Goal: Task Accomplishment & Management: Manage account settings

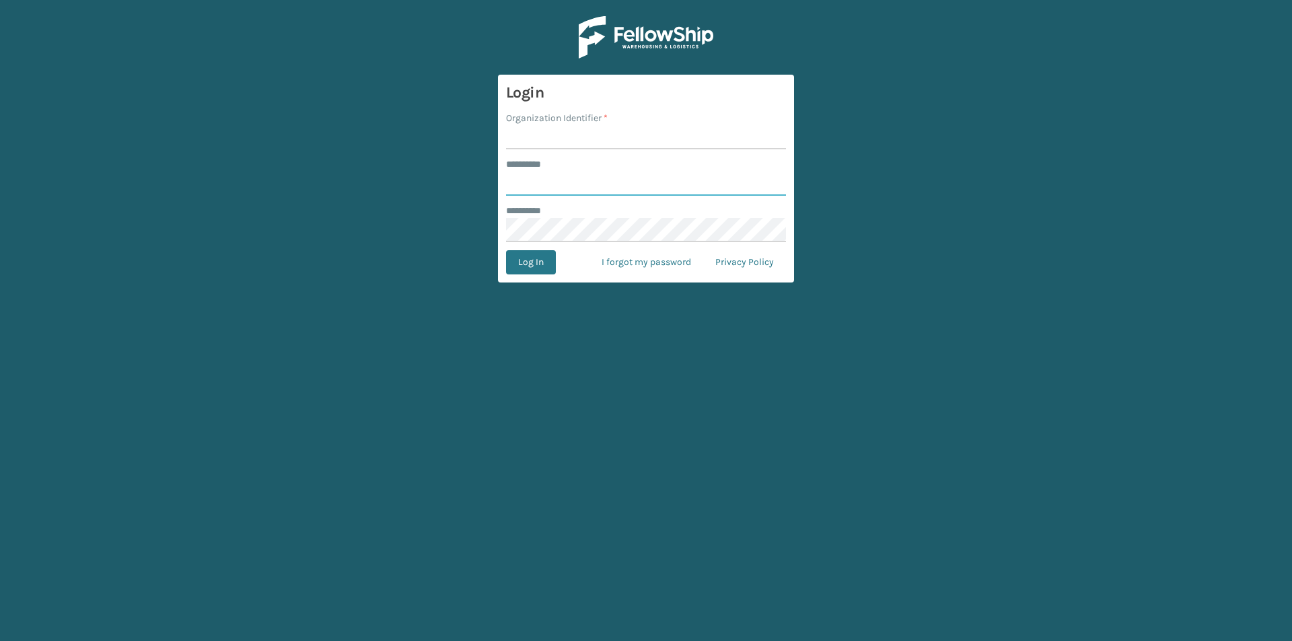
type input "****"
click at [585, 137] on input "Organization Identifier *" at bounding box center [646, 137] width 280 height 24
type input "Foamtex"
click at [540, 260] on button "Log In" at bounding box center [531, 262] width 50 height 24
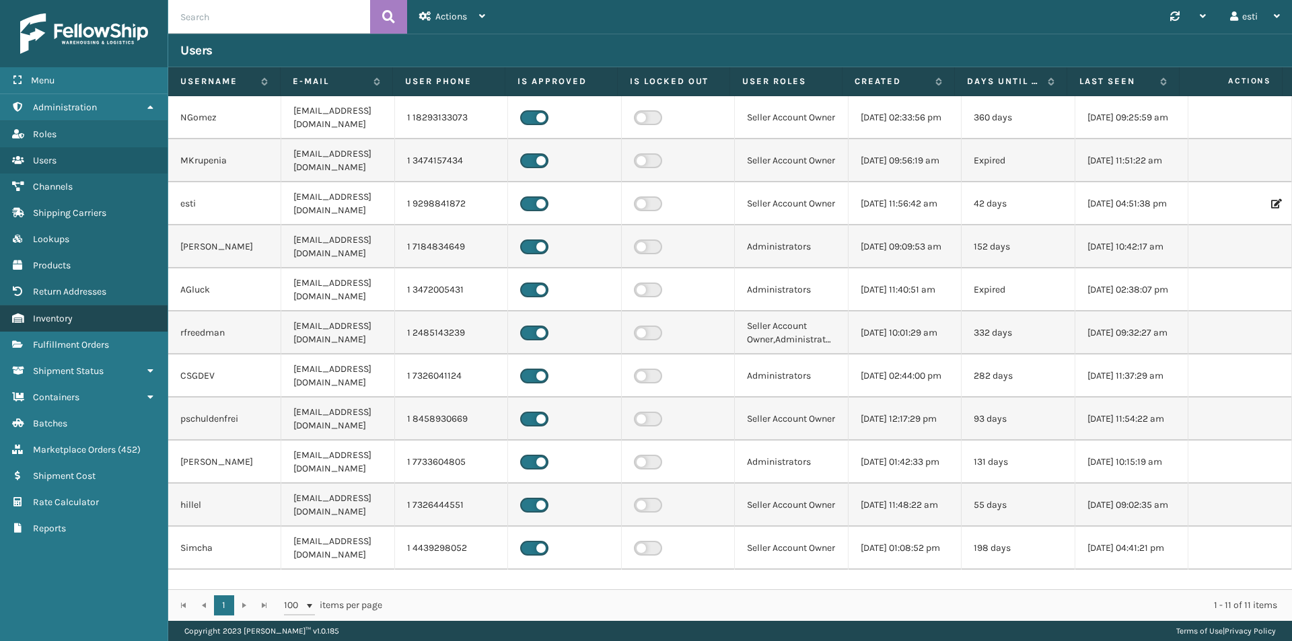
click at [74, 324] on link "Inventory" at bounding box center [84, 319] width 168 height 26
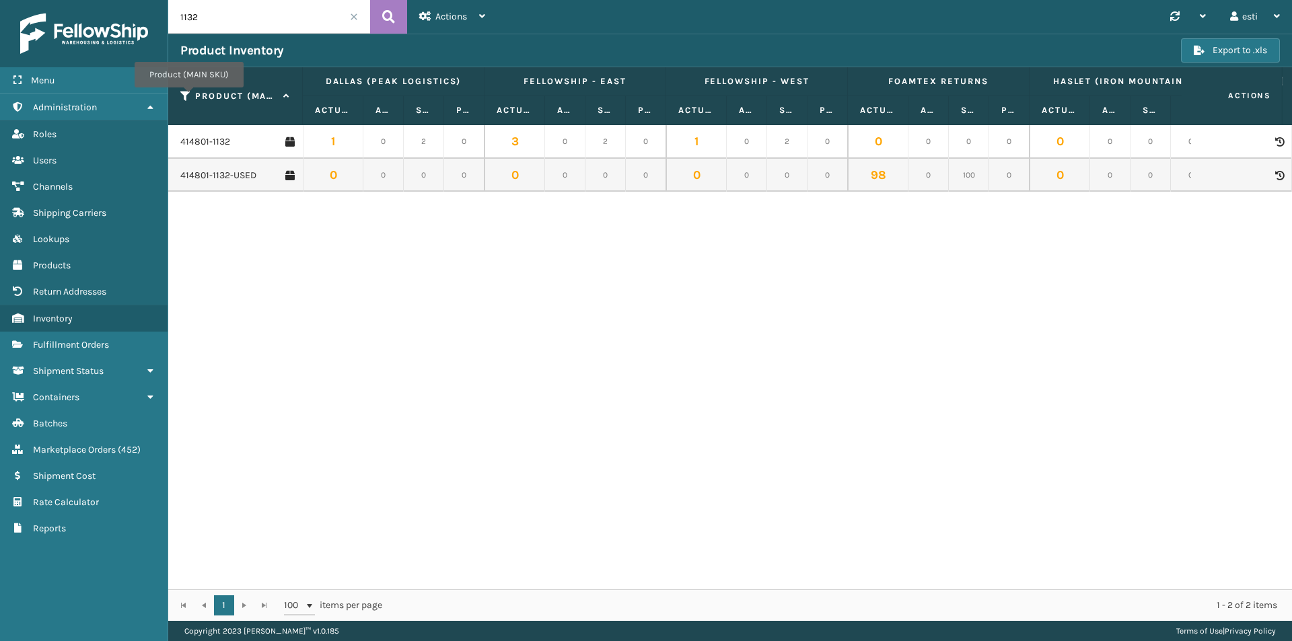
click at [188, 97] on icon at bounding box center [185, 96] width 11 height 12
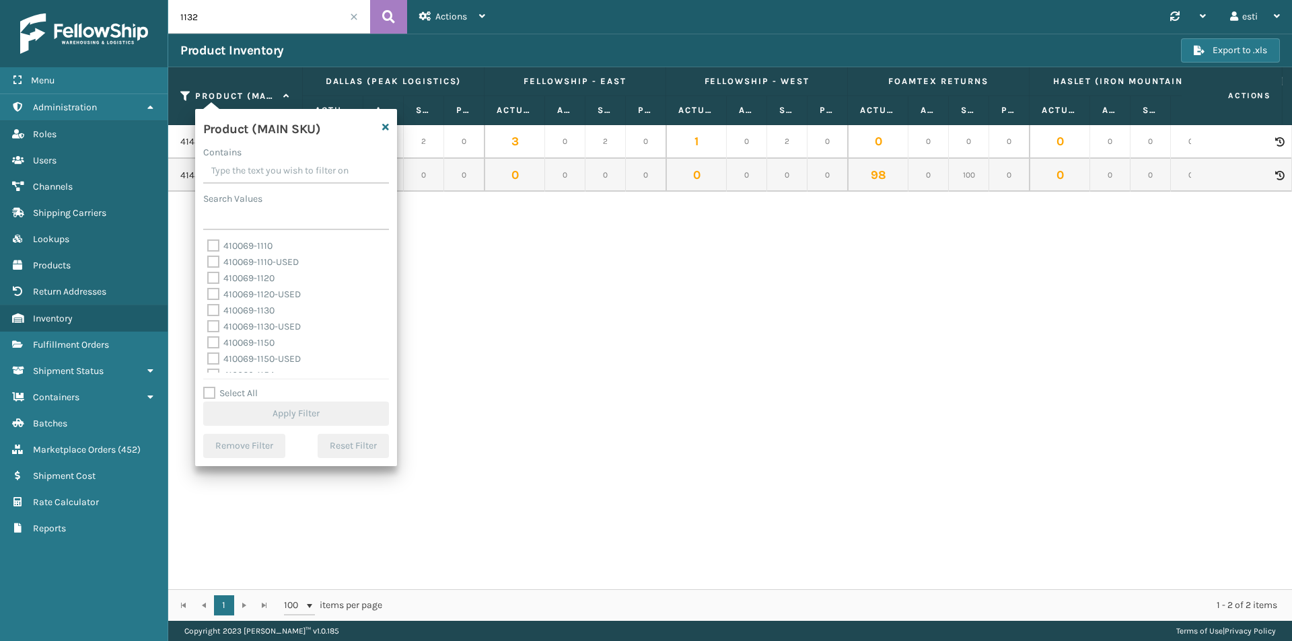
click at [272, 34] on div "Product Inventory Export to .xls" at bounding box center [730, 51] width 1124 height 34
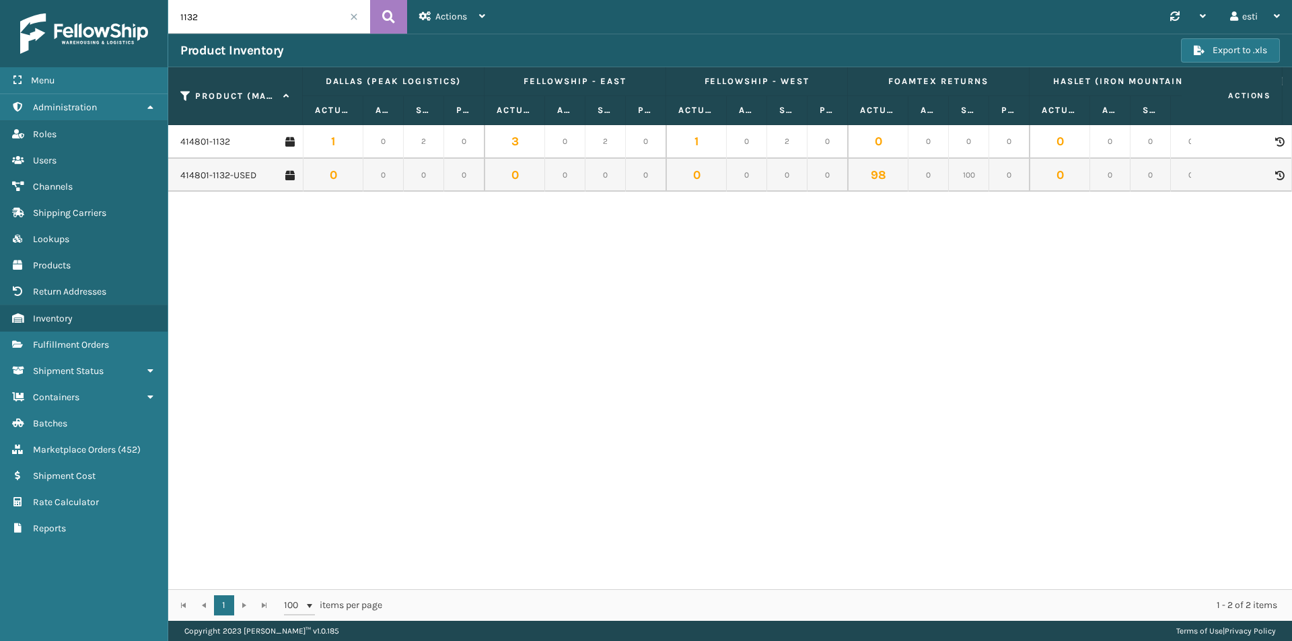
click at [357, 17] on span at bounding box center [354, 17] width 8 height 8
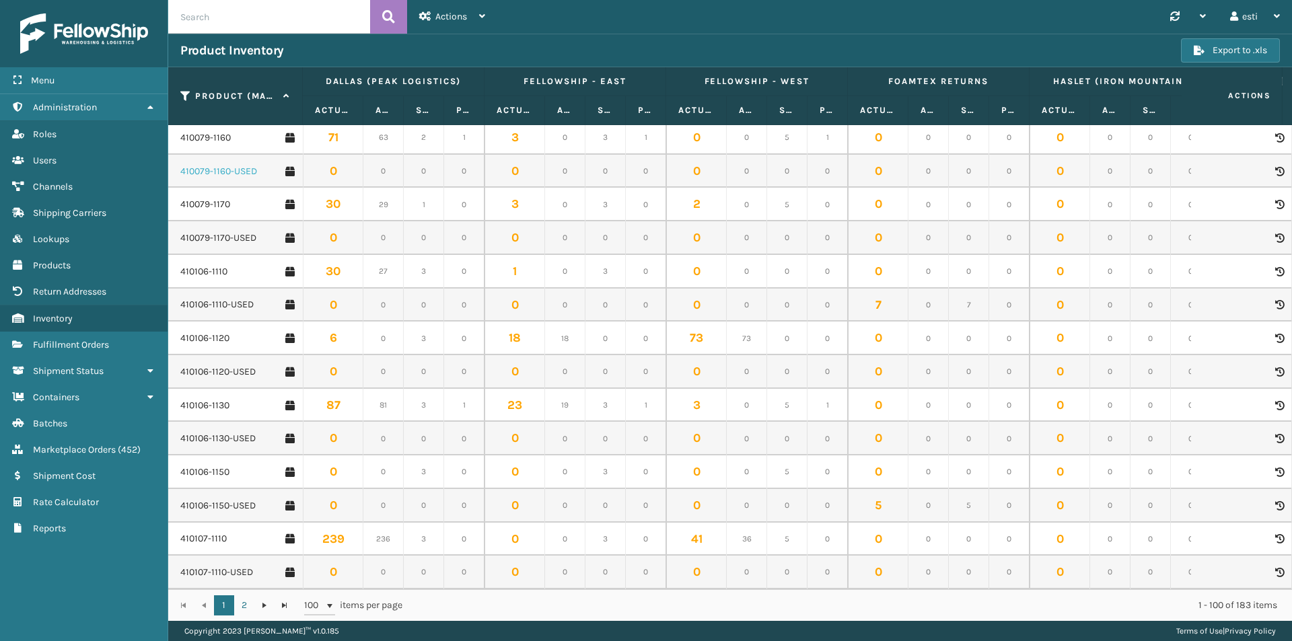
scroll to position [538, 0]
click at [224, 208] on link "410079-1150" at bounding box center [205, 205] width 50 height 13
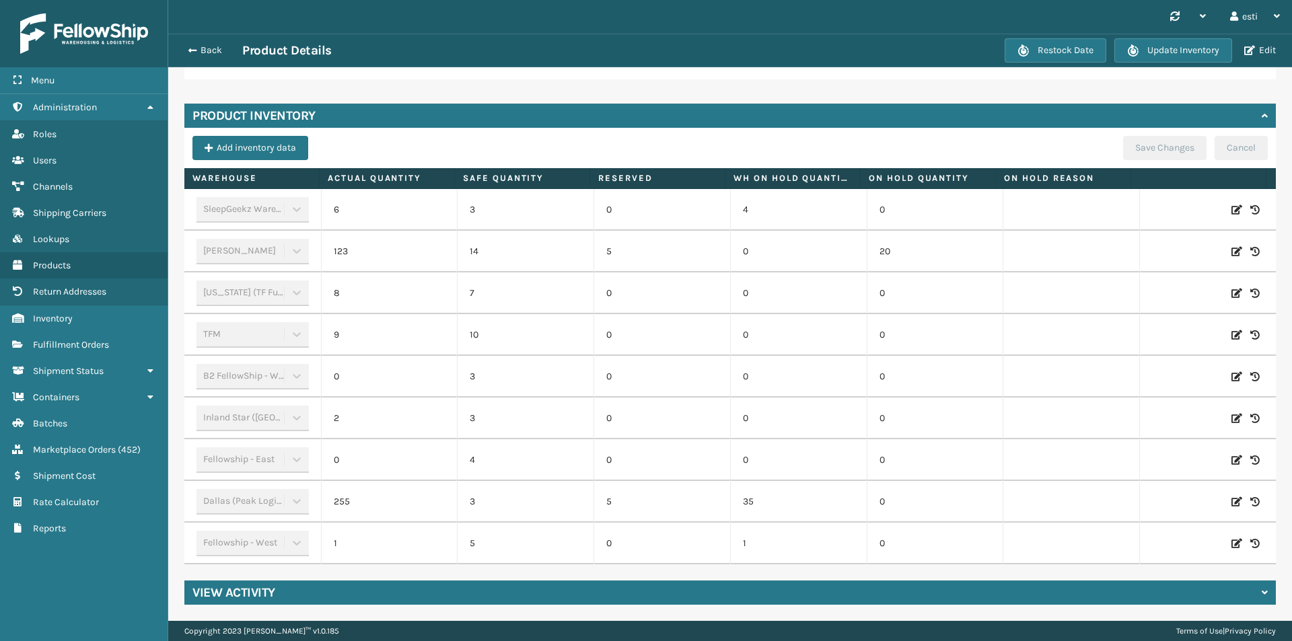
scroll to position [365, 0]
click at [192, 50] on span "button" at bounding box center [190, 50] width 8 height 9
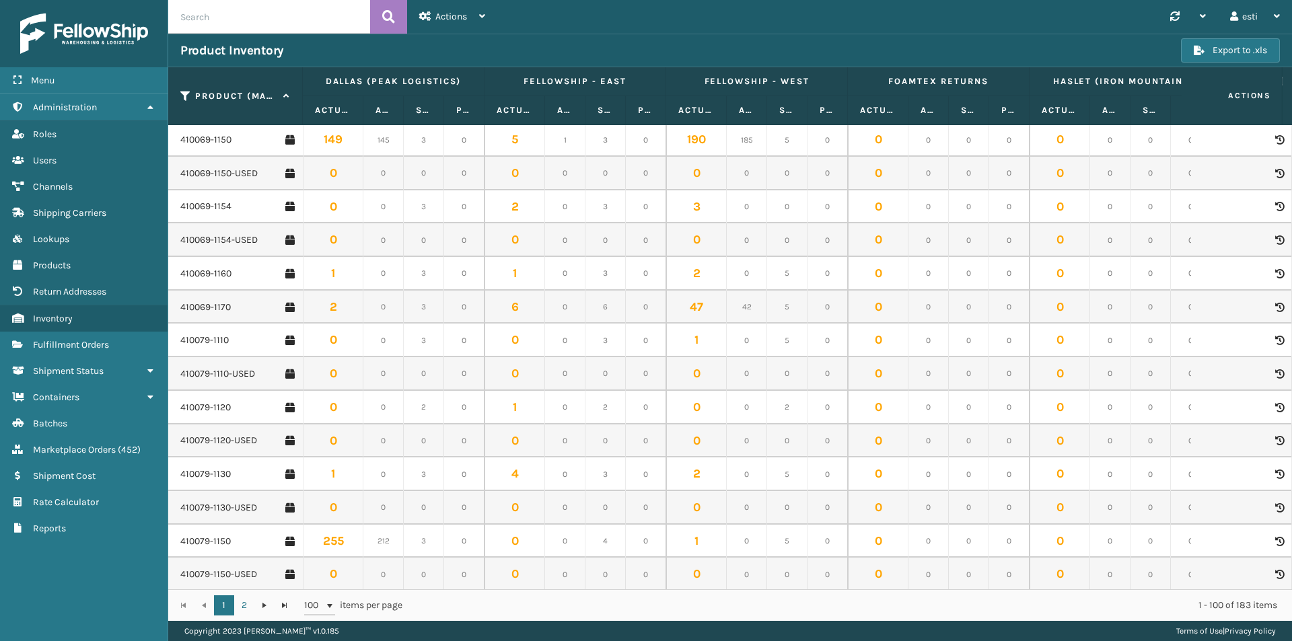
scroll to position [269, 0]
click at [206, 406] on link "410079-1130" at bounding box center [205, 407] width 50 height 13
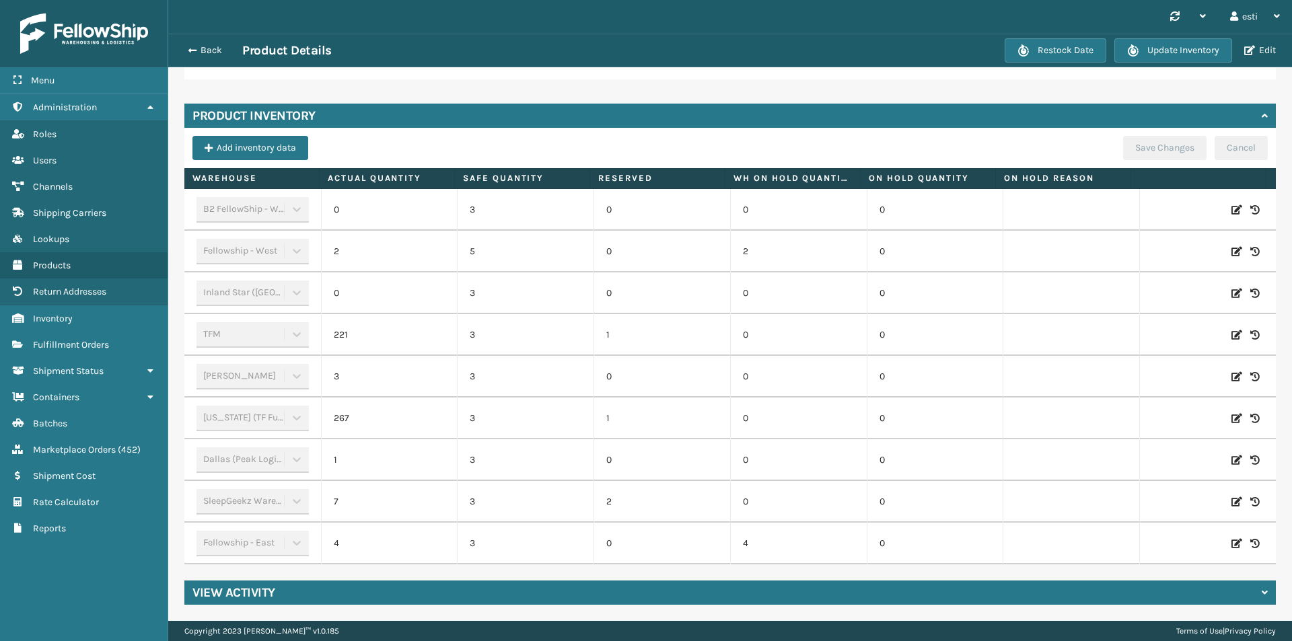
scroll to position [365, 0]
click at [190, 48] on span "button" at bounding box center [190, 50] width 8 height 9
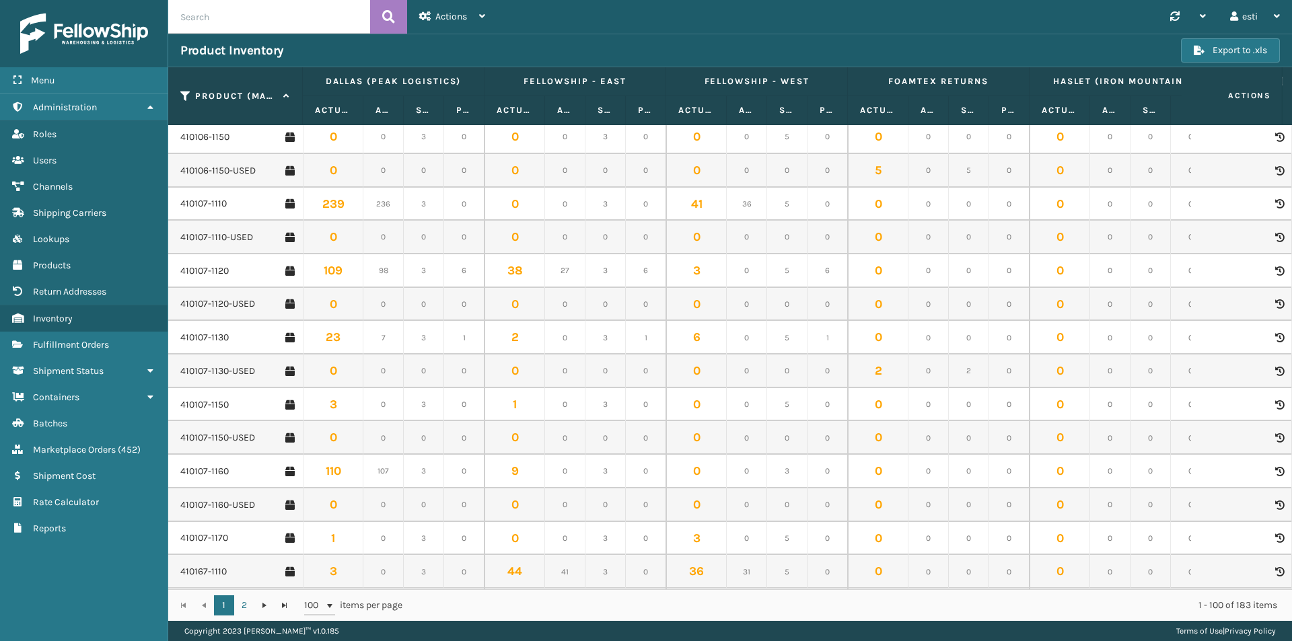
scroll to position [1009, 0]
click at [215, 403] on link "410107-1150" at bounding box center [204, 403] width 48 height 13
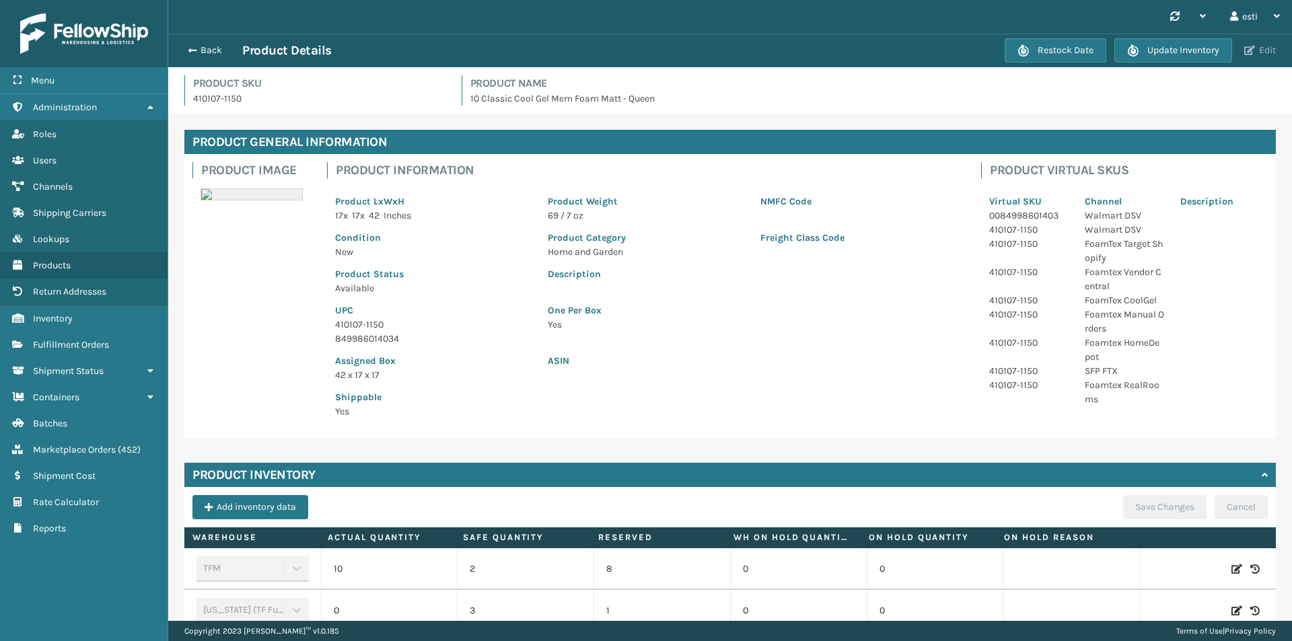
click at [1258, 54] on button "Edit" at bounding box center [1260, 50] width 40 height 12
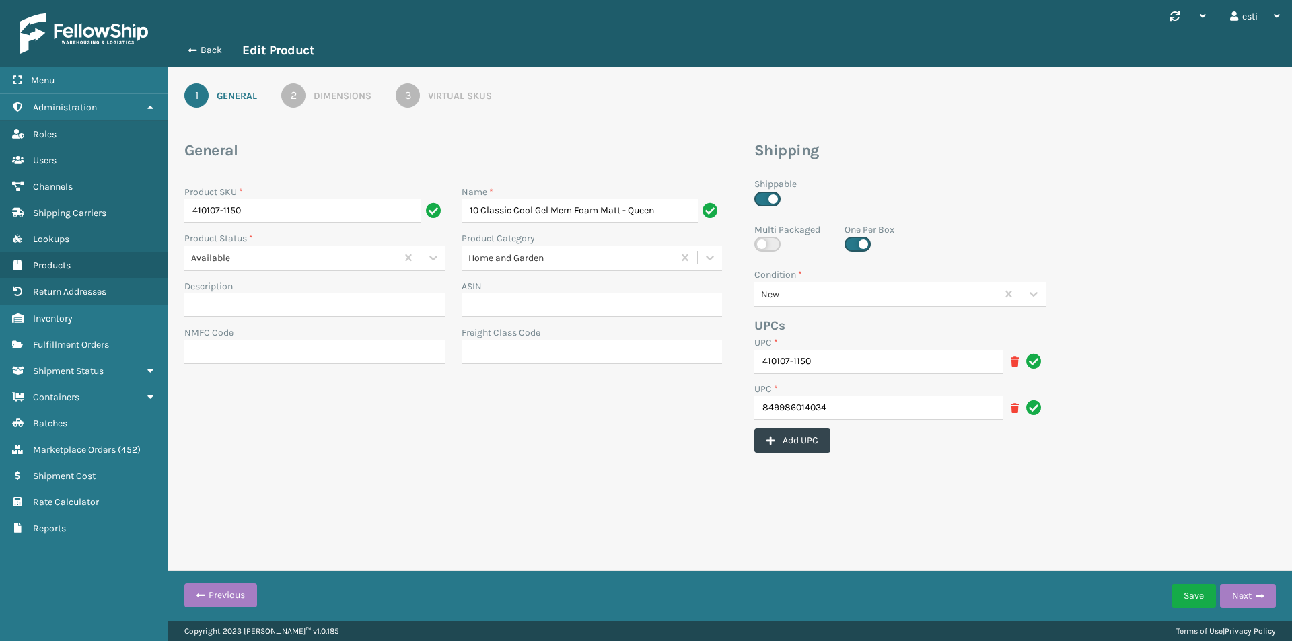
click at [460, 92] on div "Virtual SKUs" at bounding box center [460, 96] width 64 height 14
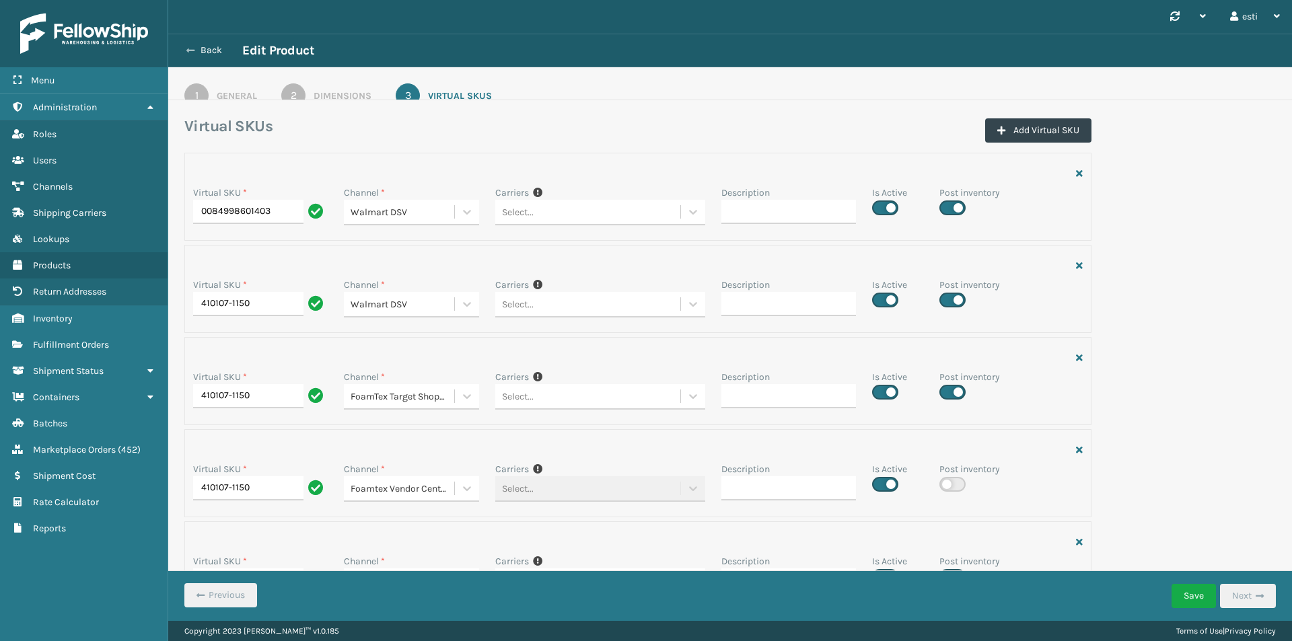
click at [190, 50] on icon at bounding box center [190, 50] width 8 height 9
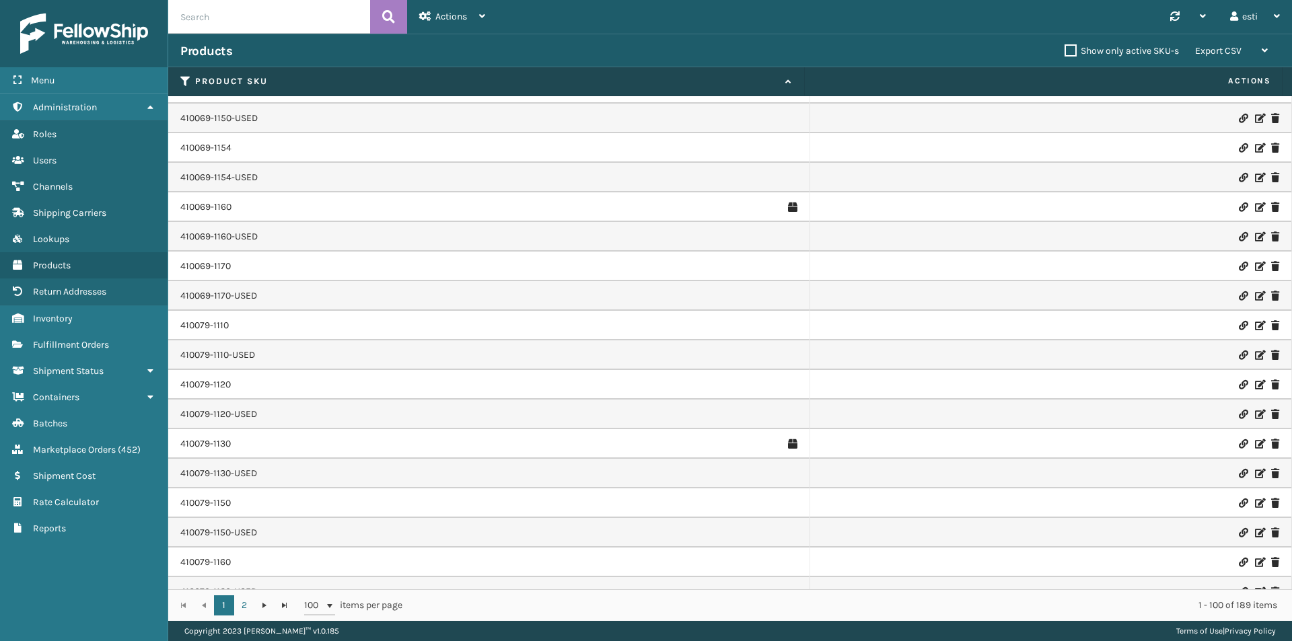
scroll to position [269, 0]
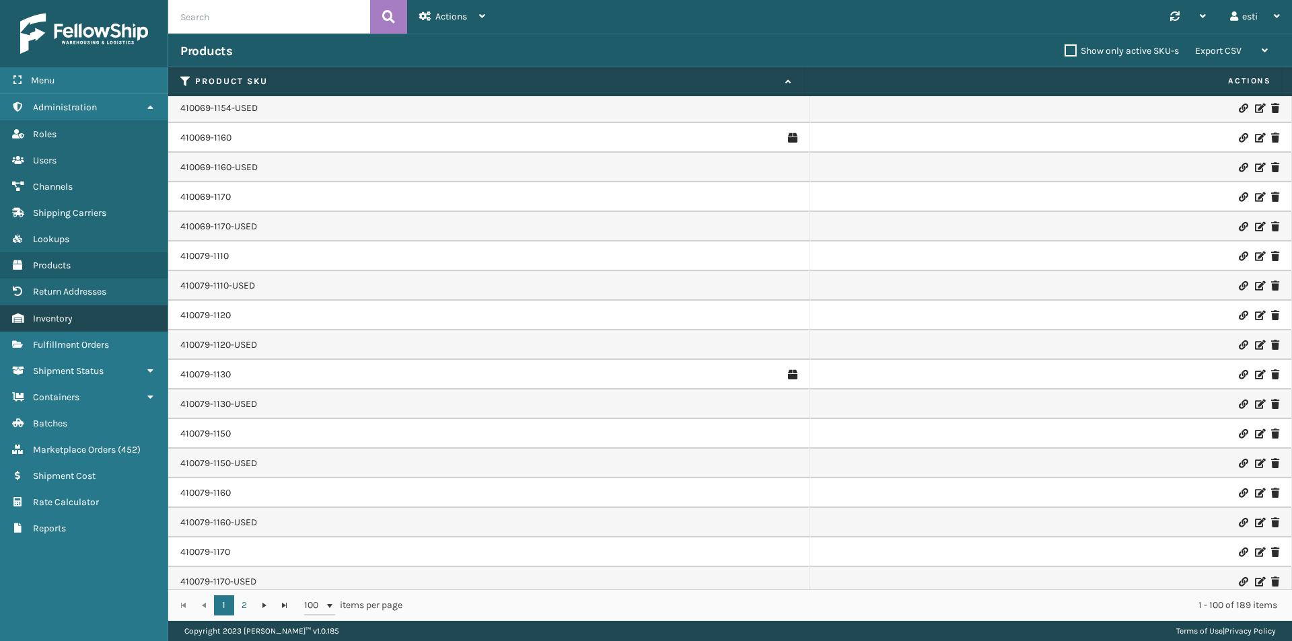
click at [63, 318] on span "Inventory" at bounding box center [53, 318] width 40 height 11
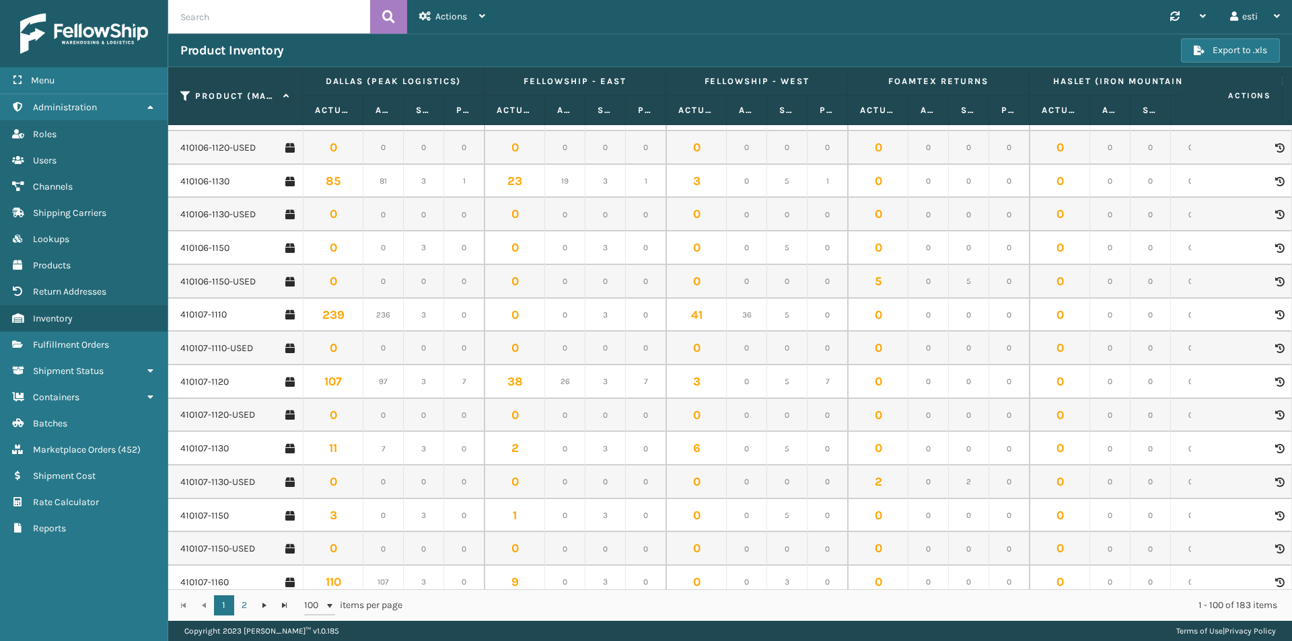
scroll to position [942, 0]
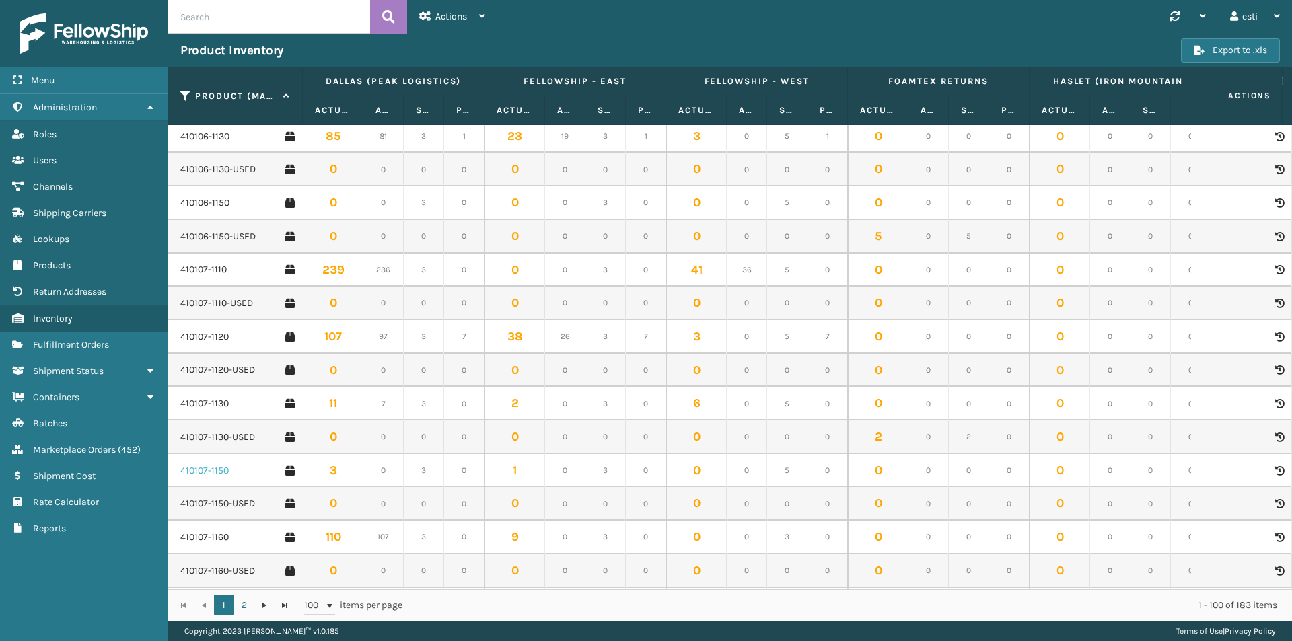
click at [213, 464] on link "410107-1150" at bounding box center [204, 470] width 48 height 13
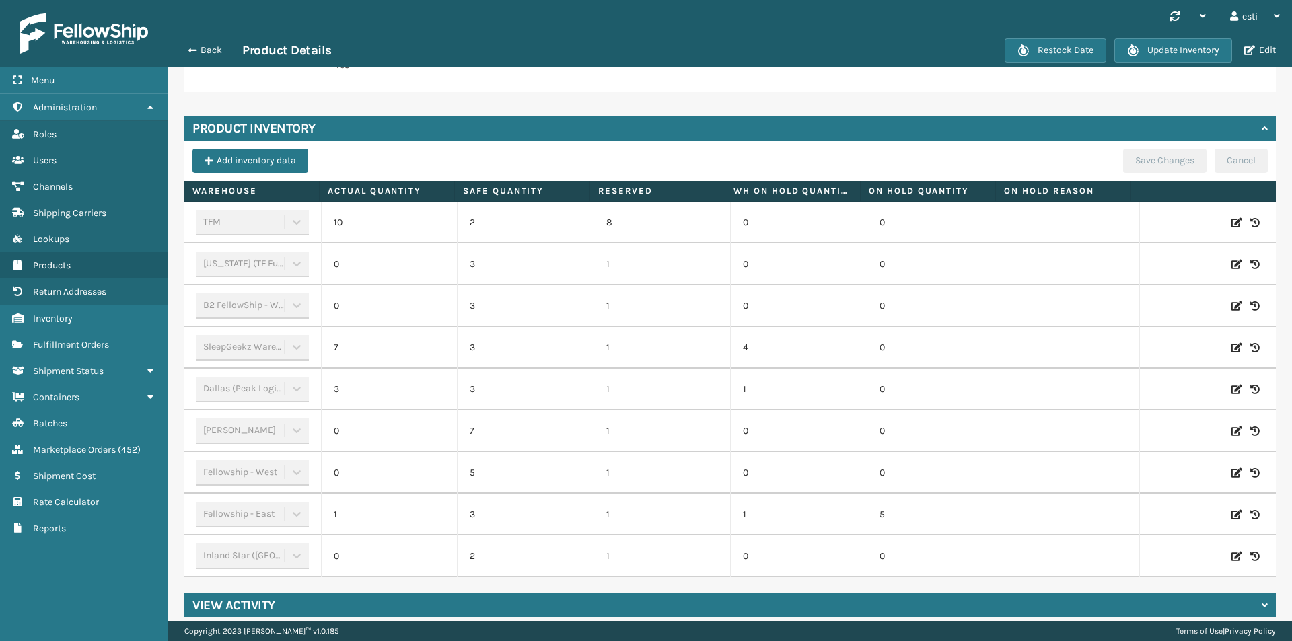
scroll to position [369, 0]
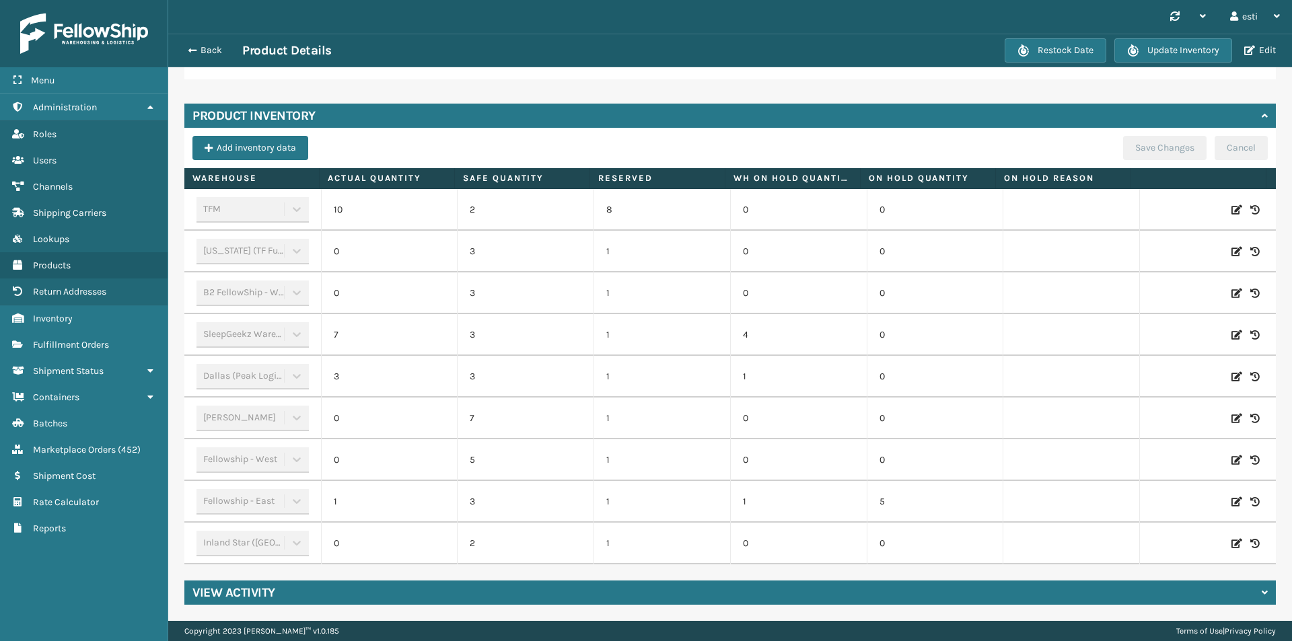
click at [1232, 203] on icon at bounding box center [1237, 209] width 11 height 13
drag, startPoint x: 397, startPoint y: 201, endPoint x: 378, endPoint y: 200, distance: 18.9
click at [378, 200] on input "10" at bounding box center [389, 210] width 75 height 24
drag, startPoint x: 524, startPoint y: 197, endPoint x: 517, endPoint y: 197, distance: 7.4
click at [515, 198] on input "2" at bounding box center [525, 210] width 75 height 24
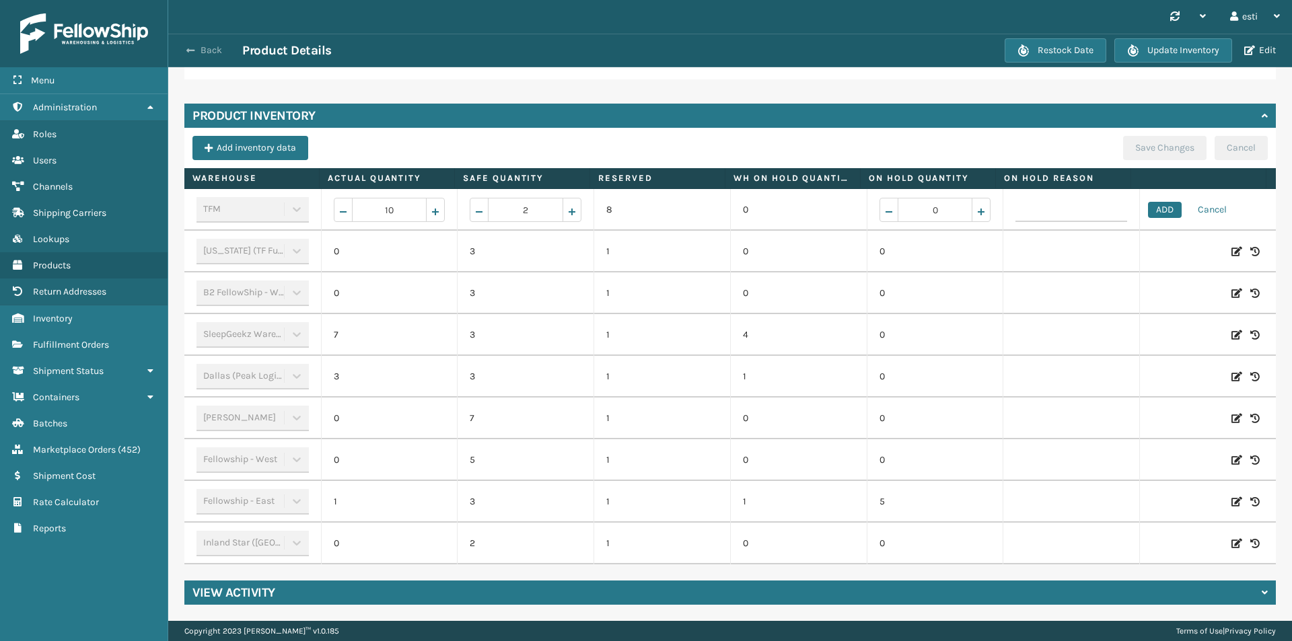
click at [193, 52] on span "button" at bounding box center [190, 50] width 8 height 9
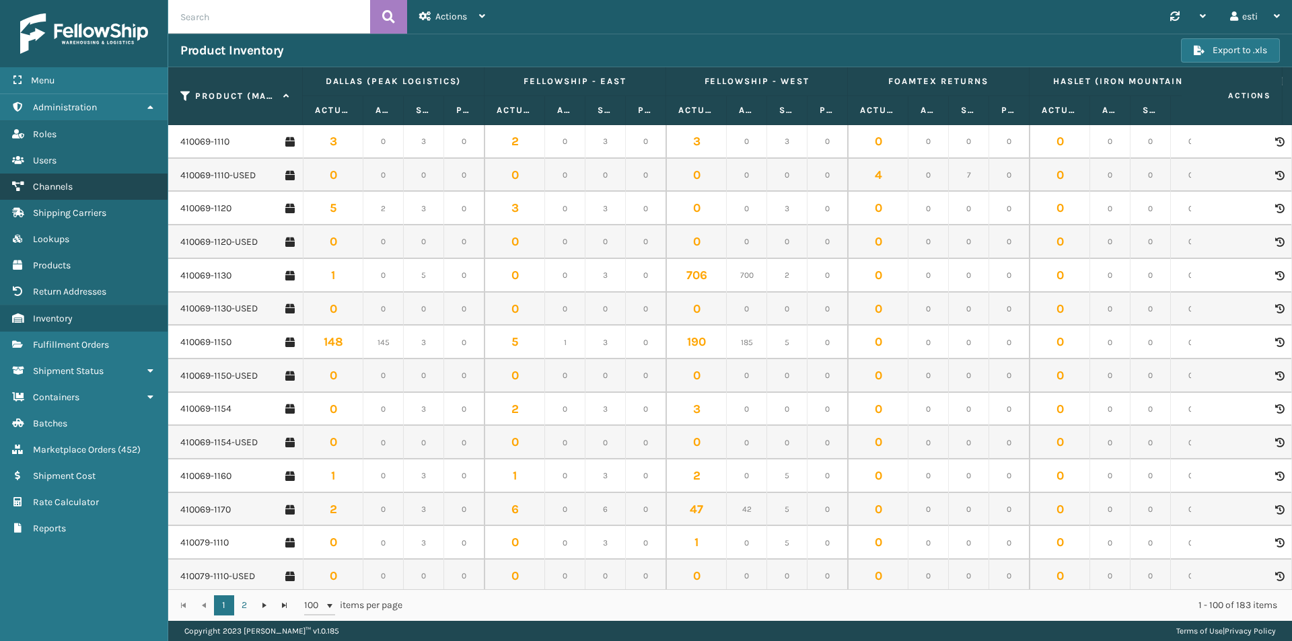
click at [75, 184] on link "Channels" at bounding box center [84, 187] width 168 height 26
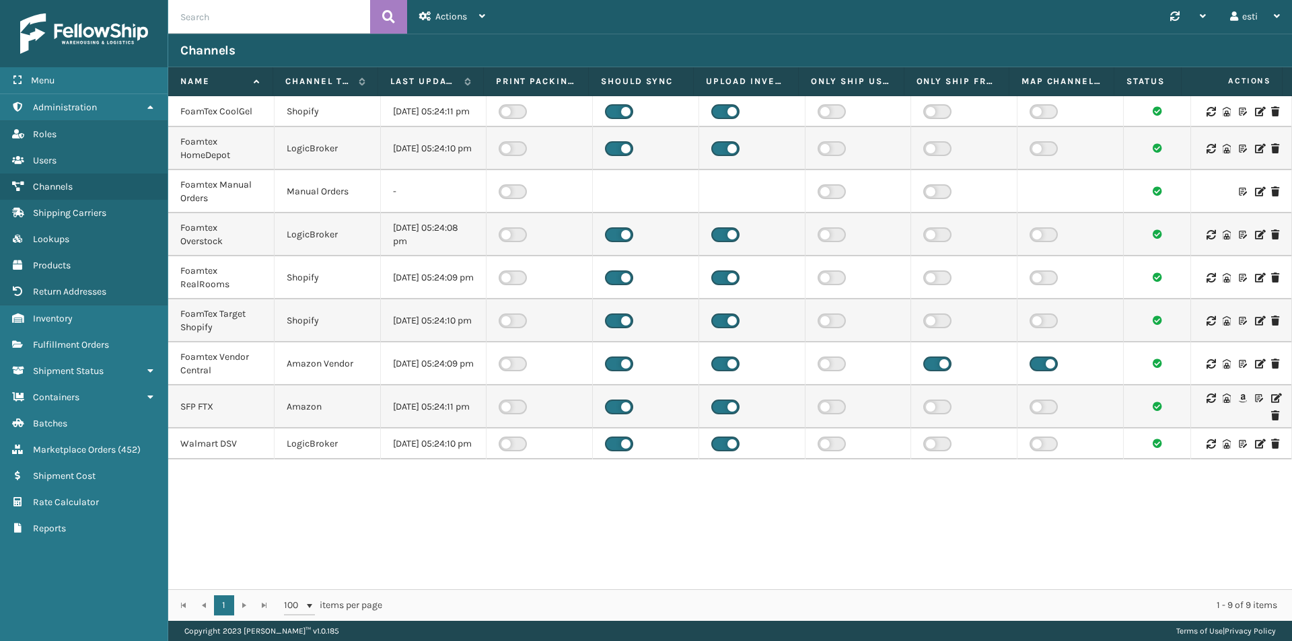
click at [1255, 449] on icon at bounding box center [1259, 443] width 8 height 9
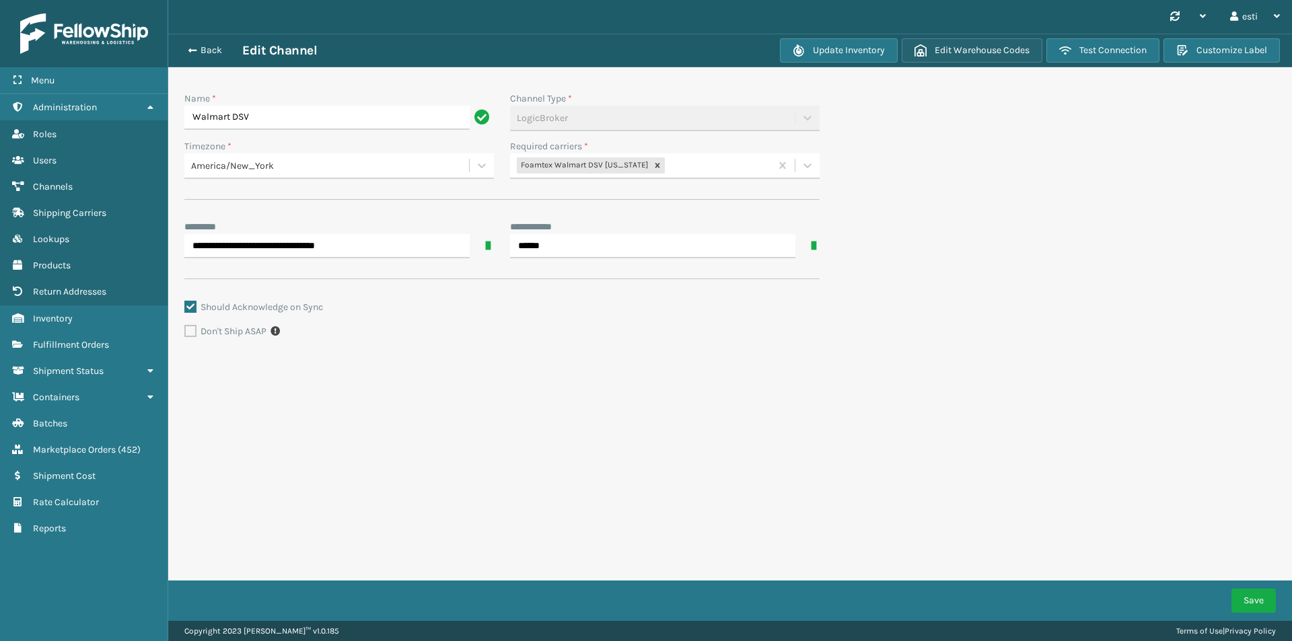
click at [958, 55] on button "Edit Warehouse Codes" at bounding box center [972, 50] width 141 height 24
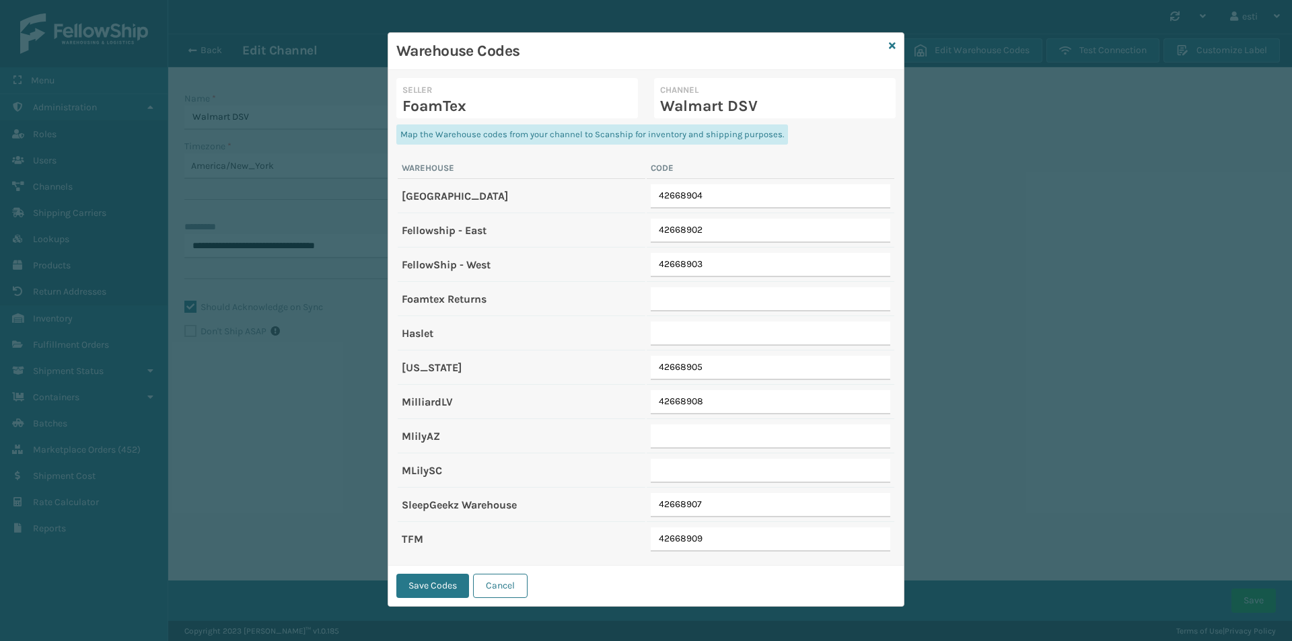
click at [1045, 161] on div "Warehouse Codes Seller FoamTex Channel Walmart DSV Map the Warehouse codes from…" at bounding box center [646, 320] width 1292 height 641
click at [505, 585] on button "Cancel" at bounding box center [500, 586] width 55 height 24
